Goal: Information Seeking & Learning: Learn about a topic

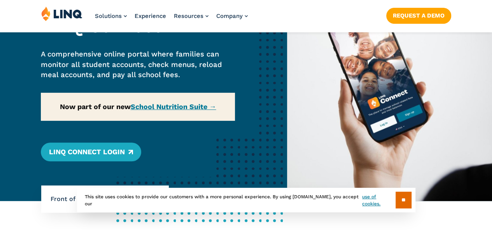
click at [120, 152] on div "Home / Solutions / LINQ Nutrition / School Nutrition / Front of House / Online …" at bounding box center [143, 83] width 287 height 236
click at [404, 198] on input "**" at bounding box center [403, 199] width 16 height 17
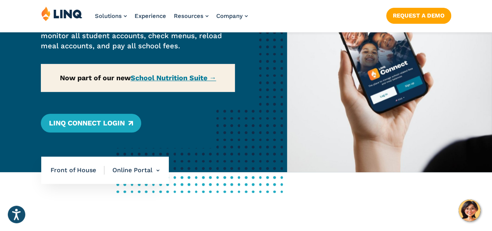
scroll to position [117, 0]
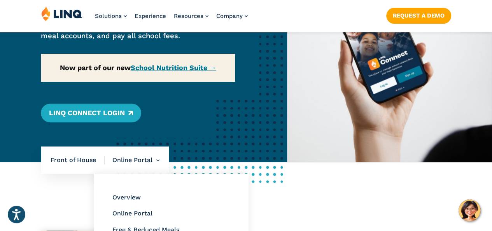
click at [157, 158] on li "Online Portal Overview Online Portal Free & Reduced Meals Point of Service (POS)" at bounding box center [132, 159] width 55 height 27
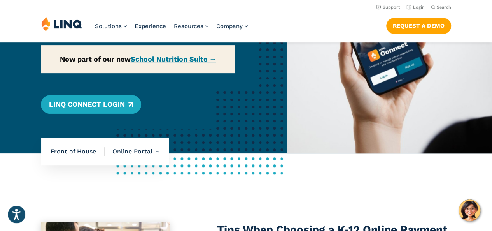
scroll to position [0, 0]
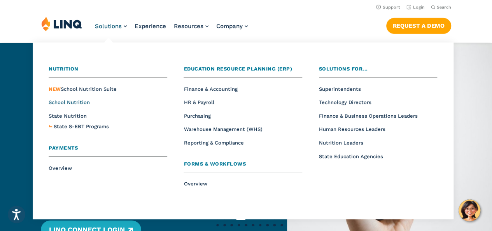
click at [83, 102] on span "School Nutrition" at bounding box center [69, 102] width 41 height 6
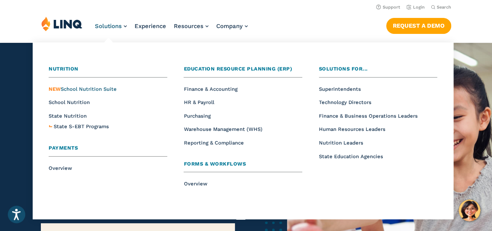
click at [95, 89] on span "NEW School Nutrition Suite" at bounding box center [83, 89] width 68 height 6
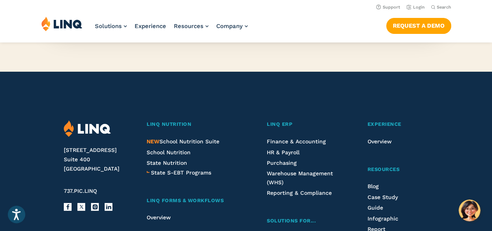
scroll to position [583, 0]
